Goal: Task Accomplishment & Management: Manage account settings

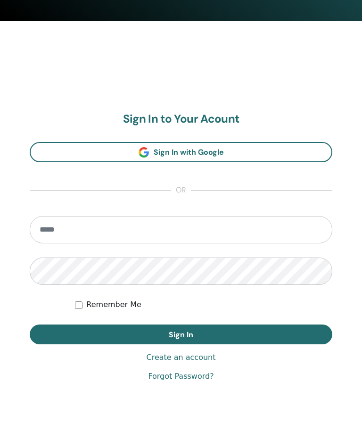
scroll to position [441, 0]
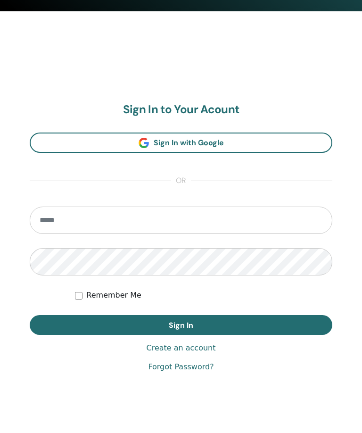
click at [105, 220] on input "email" at bounding box center [181, 219] width 303 height 27
type input "*"
type input "**********"
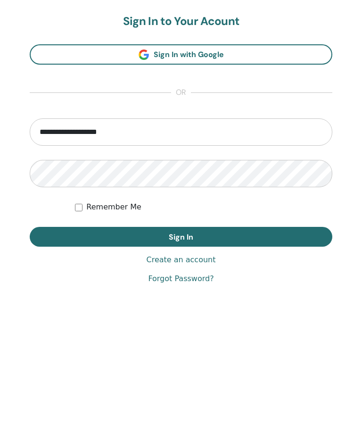
click at [247, 315] on button "Sign In" at bounding box center [181, 325] width 303 height 20
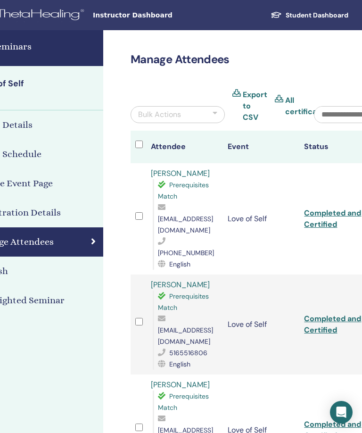
scroll to position [0, 204]
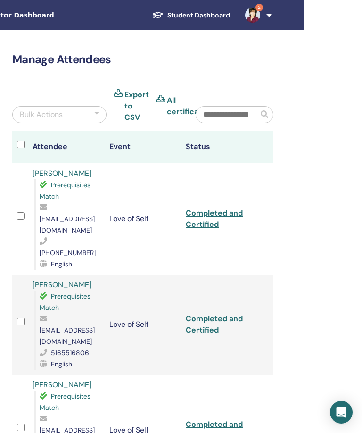
click at [264, 4] on link "2" at bounding box center [257, 15] width 39 height 30
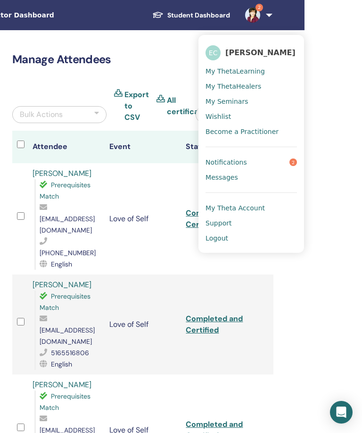
click at [275, 155] on link "Notifications 2" at bounding box center [251, 162] width 91 height 15
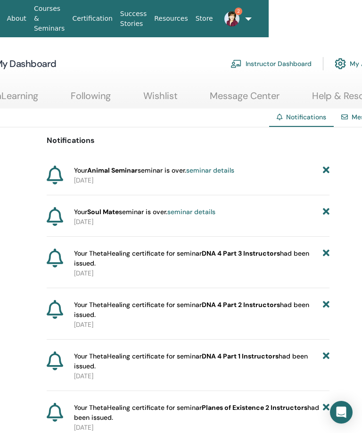
scroll to position [0, 110]
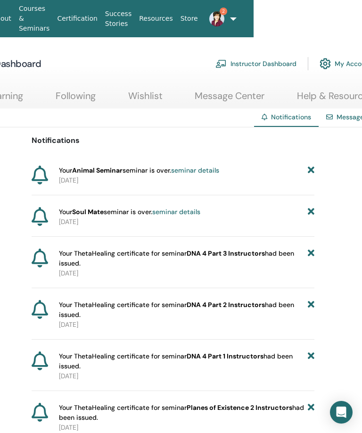
click at [313, 167] on icon at bounding box center [311, 170] width 7 height 10
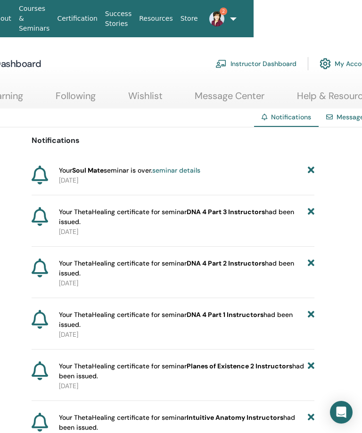
click at [313, 172] on icon at bounding box center [311, 170] width 7 height 10
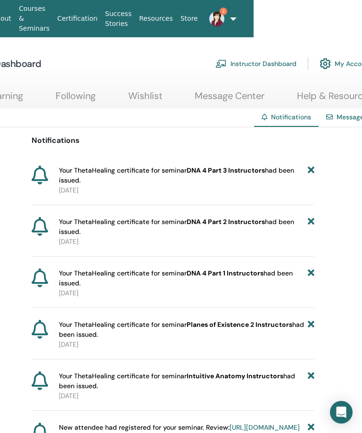
click at [236, 14] on ul "About Courses & Seminars Certification Success Stories Resources Store 2 EC Ell…" at bounding box center [106, 18] width 294 height 37
click at [222, 19] on img at bounding box center [216, 18] width 15 height 15
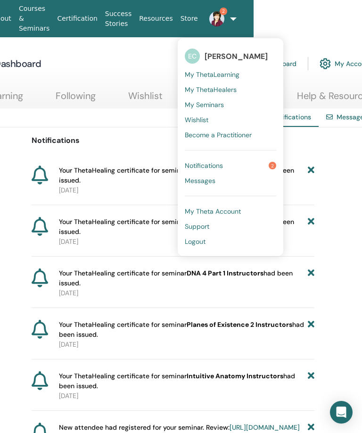
click at [211, 238] on link "Logout" at bounding box center [230, 241] width 91 height 15
